Goal: Task Accomplishment & Management: Manage account settings

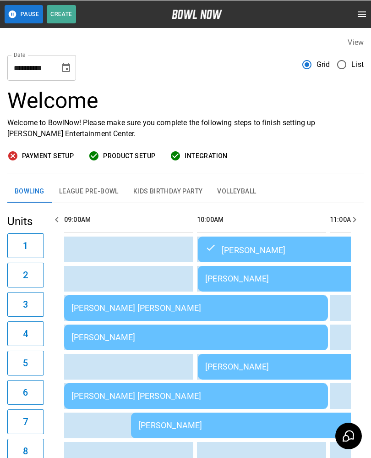
click at [222, 239] on td "[PERSON_NAME]" at bounding box center [330, 249] width 264 height 26
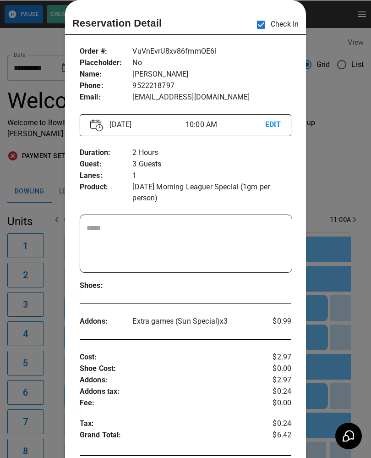
click at [336, 199] on div at bounding box center [185, 229] width 371 height 458
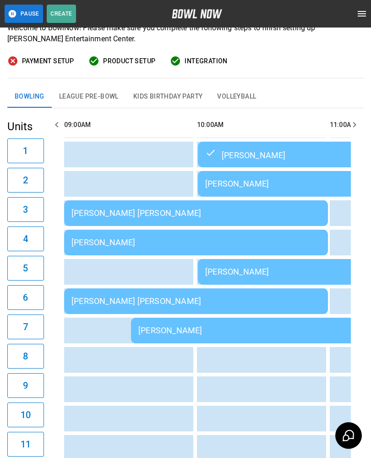
scroll to position [97, 0]
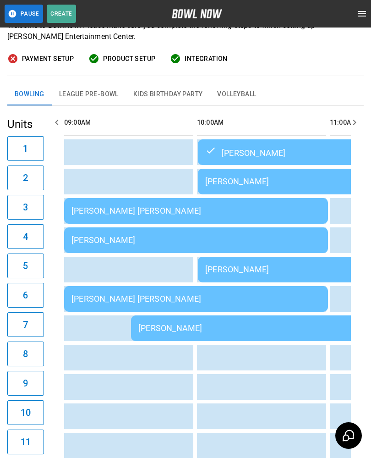
click at [224, 269] on div "[PERSON_NAME]" at bounding box center [329, 270] width 249 height 10
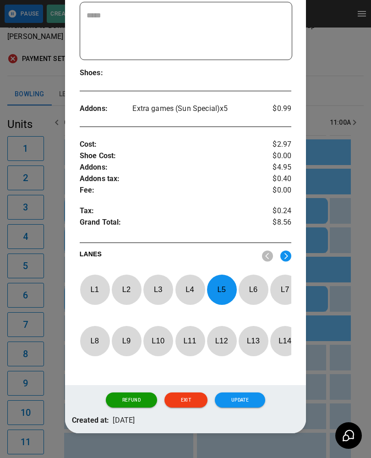
scroll to position [237, 0]
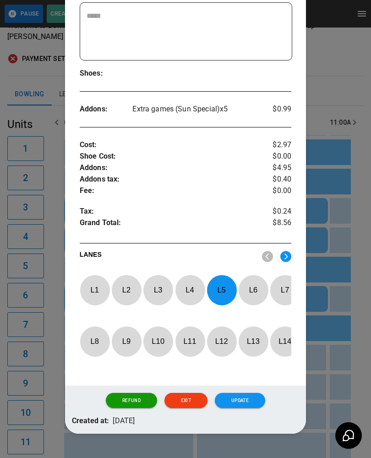
click at [219, 279] on p "L 5" at bounding box center [222, 290] width 30 height 22
click at [289, 251] on img at bounding box center [286, 256] width 11 height 11
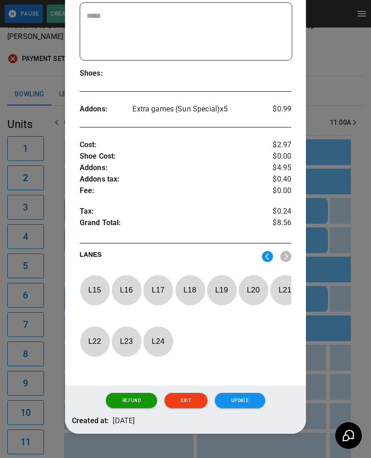
click at [94, 279] on p "L 15" at bounding box center [95, 290] width 30 height 22
click at [244, 402] on button "Update" at bounding box center [240, 401] width 50 height 16
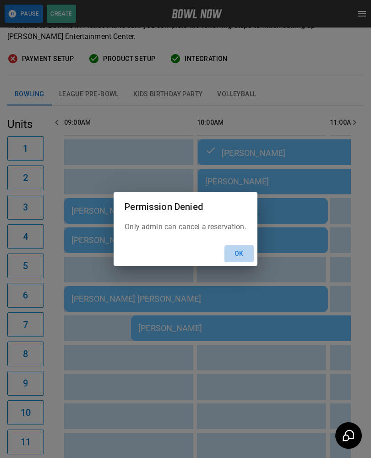
click at [229, 262] on button "Ok" at bounding box center [239, 253] width 29 height 17
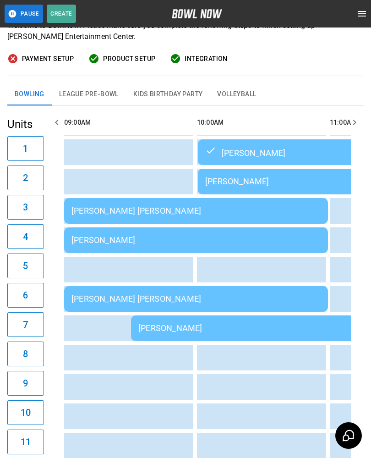
click at [99, 234] on td "[PERSON_NAME]" at bounding box center [196, 240] width 264 height 26
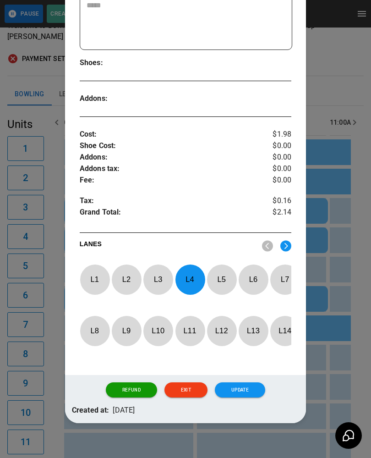
click at [197, 280] on p "L 4" at bounding box center [190, 280] width 30 height 22
click at [123, 330] on p "L 9" at bounding box center [126, 331] width 30 height 22
click at [238, 394] on button "Update" at bounding box center [240, 390] width 50 height 16
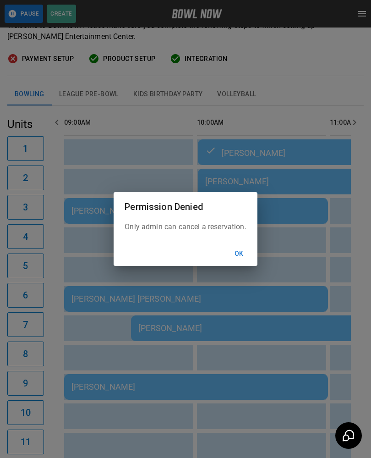
click at [237, 261] on button "Ok" at bounding box center [239, 253] width 29 height 17
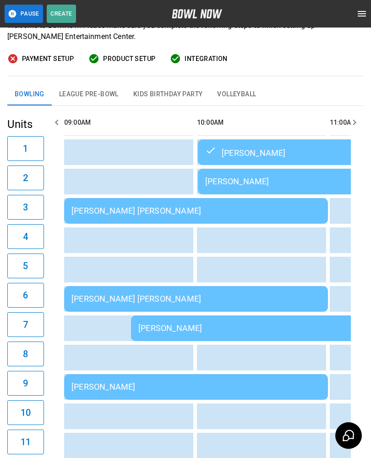
click at [124, 294] on div "[PERSON_NAME] [PERSON_NAME]" at bounding box center [196, 299] width 249 height 10
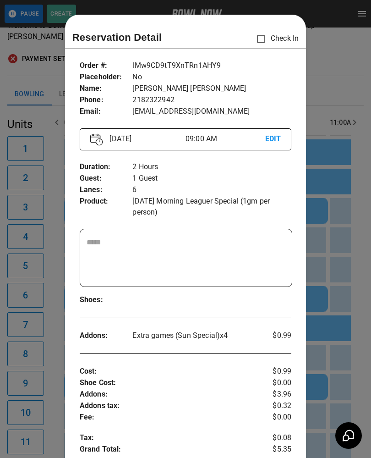
scroll to position [0, 0]
click at [338, 394] on div at bounding box center [185, 229] width 371 height 458
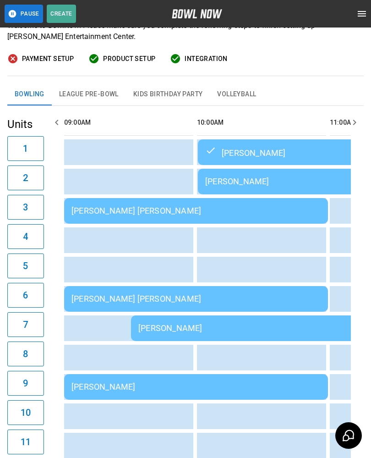
click at [207, 178] on div "[PERSON_NAME]" at bounding box center [329, 182] width 249 height 10
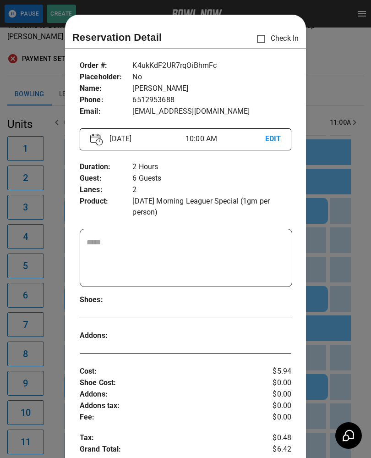
scroll to position [15, 0]
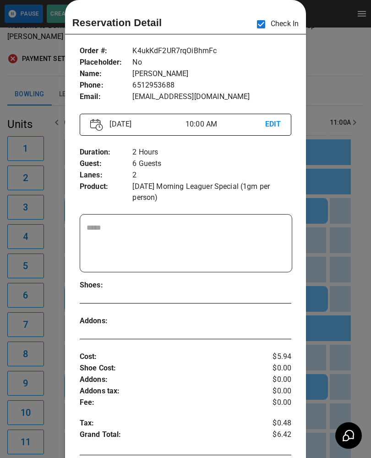
click at [333, 273] on div at bounding box center [185, 229] width 371 height 458
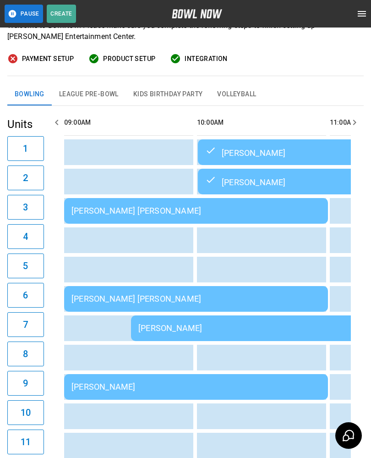
click at [99, 215] on div "[PERSON_NAME] [PERSON_NAME]" at bounding box center [196, 211] width 249 height 10
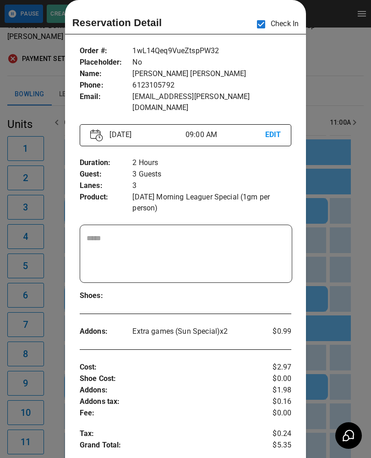
click at [350, 287] on div at bounding box center [185, 229] width 371 height 458
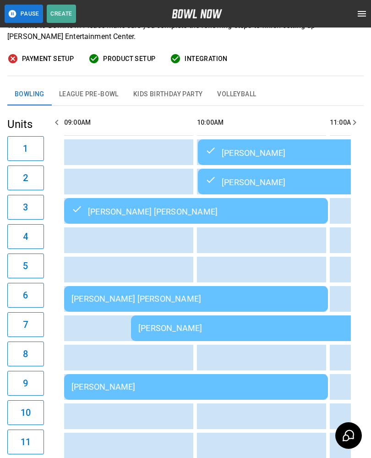
click at [92, 290] on td "[PERSON_NAME] [PERSON_NAME]" at bounding box center [196, 299] width 264 height 26
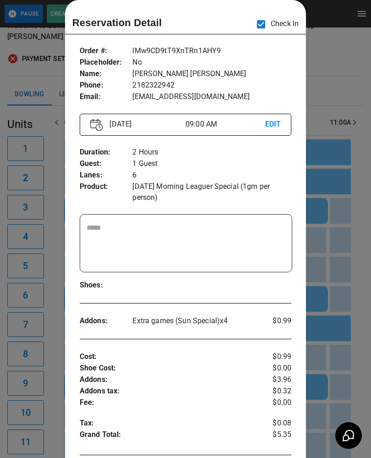
click at [336, 363] on div at bounding box center [185, 229] width 371 height 458
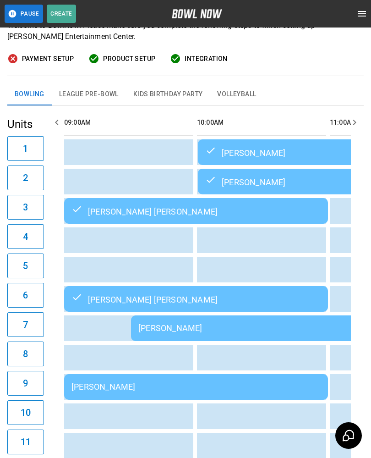
click at [150, 330] on div "[PERSON_NAME]" at bounding box center [262, 328] width 249 height 10
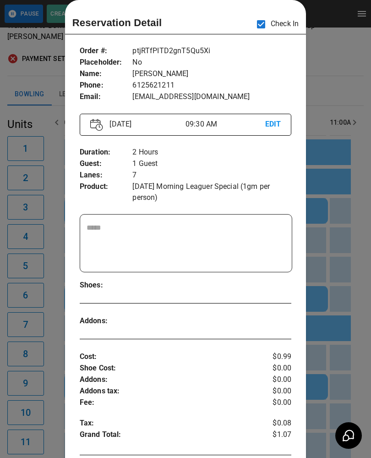
click at [339, 329] on div at bounding box center [185, 229] width 371 height 458
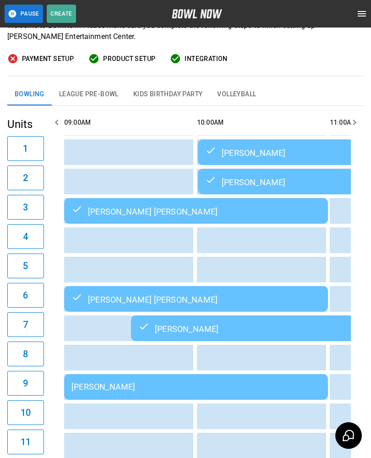
click at [93, 386] on div "[PERSON_NAME]" at bounding box center [196, 387] width 249 height 10
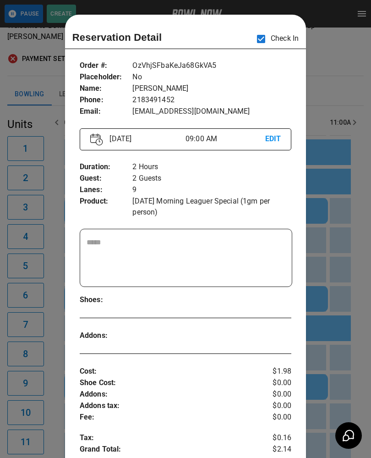
scroll to position [0, 0]
click at [346, 358] on div at bounding box center [185, 229] width 371 height 458
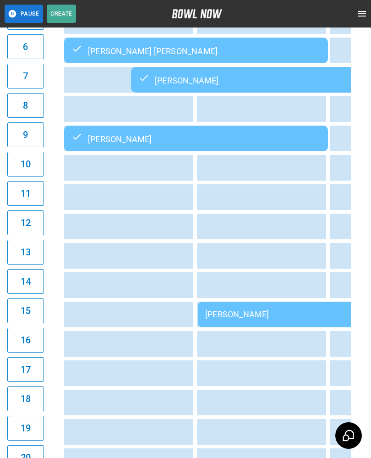
scroll to position [345, 0]
click at [222, 314] on div "[PERSON_NAME]" at bounding box center [329, 315] width 249 height 10
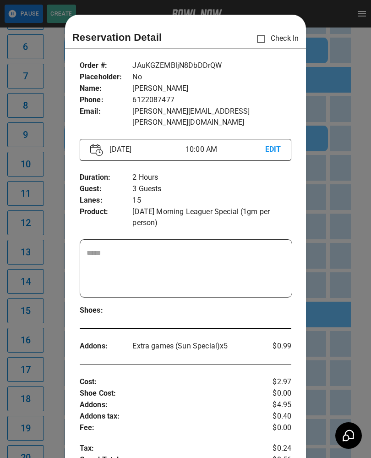
scroll to position [15, 0]
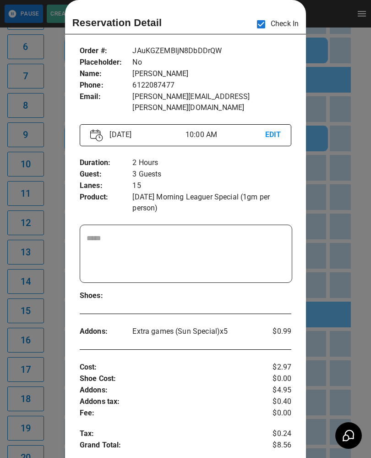
click at [324, 231] on div at bounding box center [185, 229] width 371 height 458
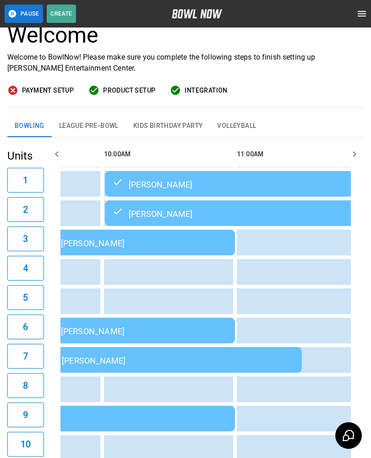
scroll to position [0, 97]
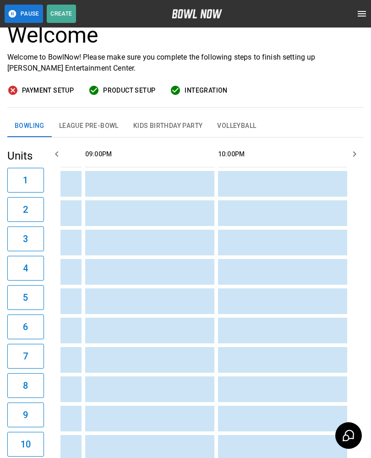
click at [83, 126] on button "League Pre-Bowl" at bounding box center [89, 126] width 74 height 22
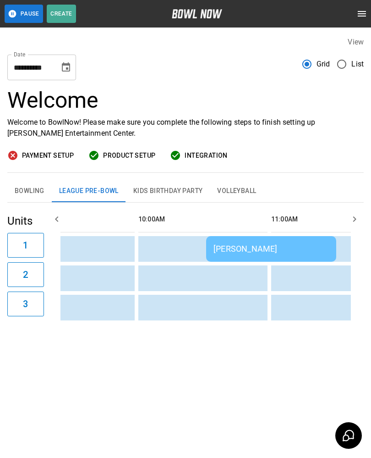
click at [251, 244] on div "[PERSON_NAME]" at bounding box center [272, 249] width 116 height 10
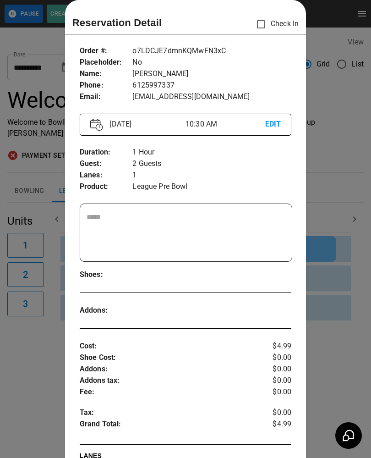
click at [332, 314] on div at bounding box center [185, 229] width 371 height 458
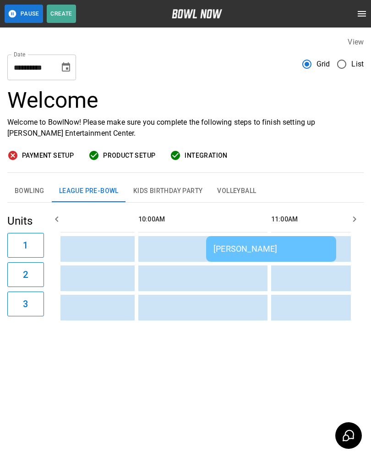
click at [236, 244] on div "[PERSON_NAME]" at bounding box center [272, 249] width 116 height 10
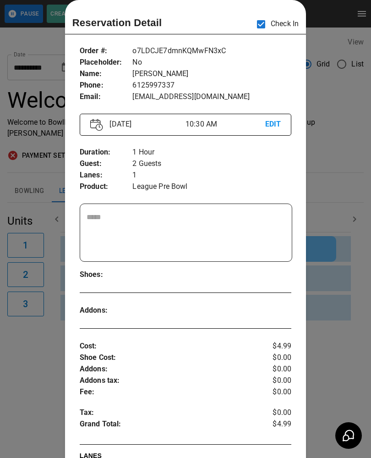
click at [320, 245] on div at bounding box center [185, 229] width 371 height 458
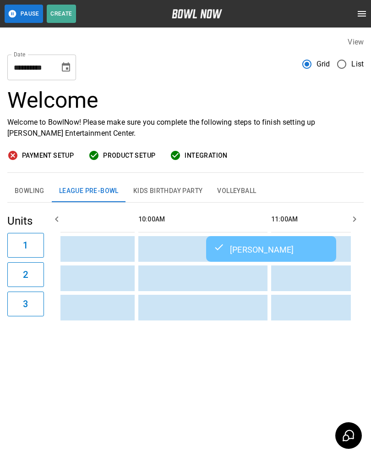
scroll to position [0, 0]
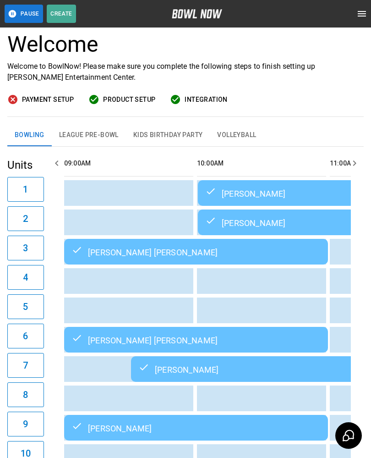
click at [196, 246] on td "[PERSON_NAME] [PERSON_NAME]" at bounding box center [196, 252] width 264 height 26
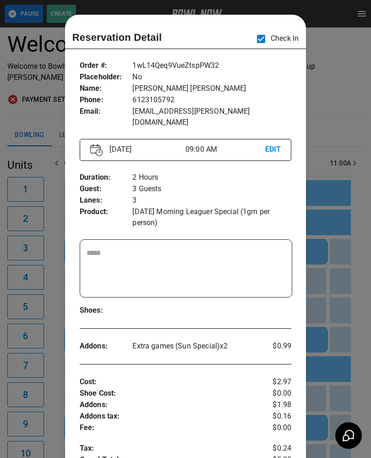
scroll to position [15, 0]
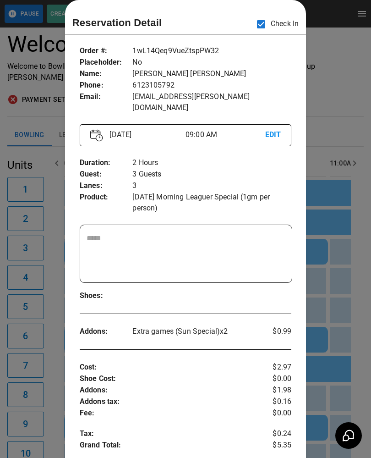
click at [335, 275] on div at bounding box center [185, 229] width 371 height 458
